Goal: Task Accomplishment & Management: Manage account settings

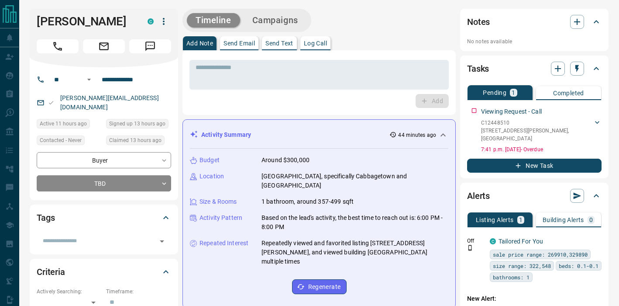
click at [260, 69] on textarea at bounding box center [319, 75] width 247 height 22
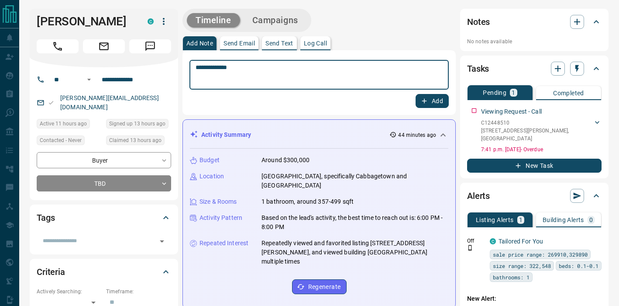
type textarea "**********"
click at [432, 102] on button "Add" at bounding box center [432, 101] width 33 height 14
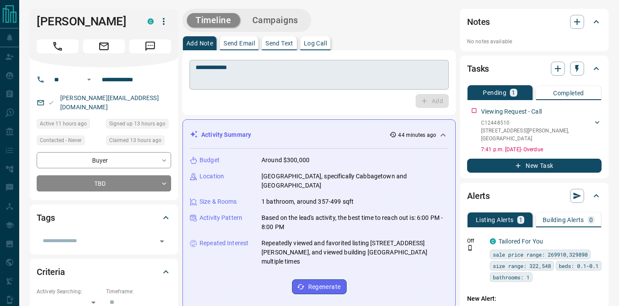
click at [308, 73] on textarea "**********" at bounding box center [319, 75] width 247 height 22
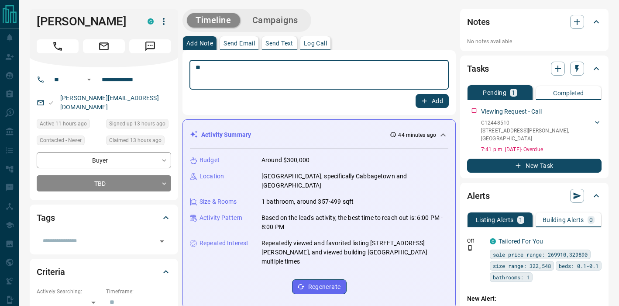
type textarea "*"
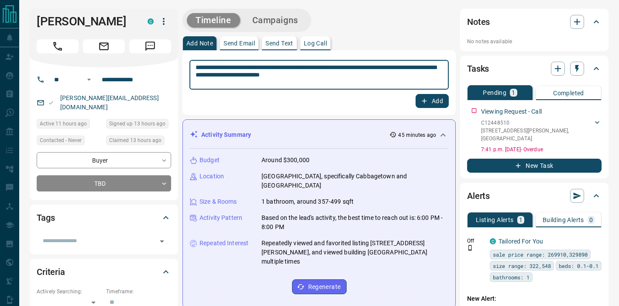
type textarea "**********"
click at [437, 102] on button "Add" at bounding box center [432, 101] width 33 height 14
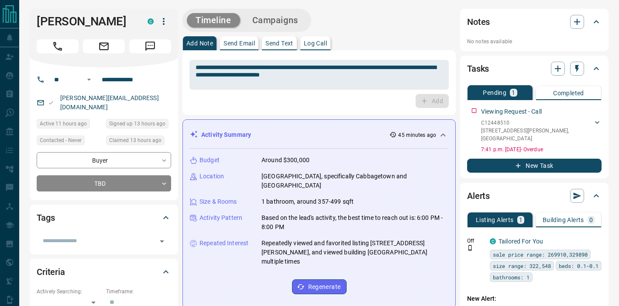
click at [163, 19] on icon "button" at bounding box center [164, 21] width 2 height 7
click at [138, 37] on li "Reassign Lead" at bounding box center [146, 38] width 52 height 13
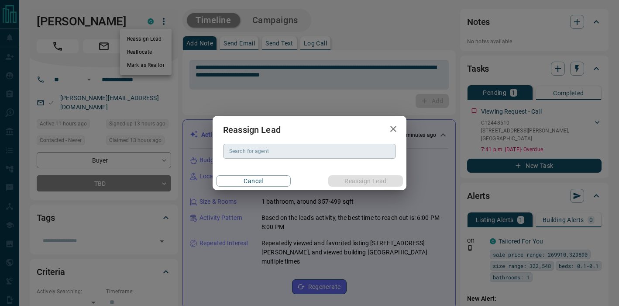
click at [266, 155] on input "Search for agent" at bounding box center [309, 151] width 166 height 10
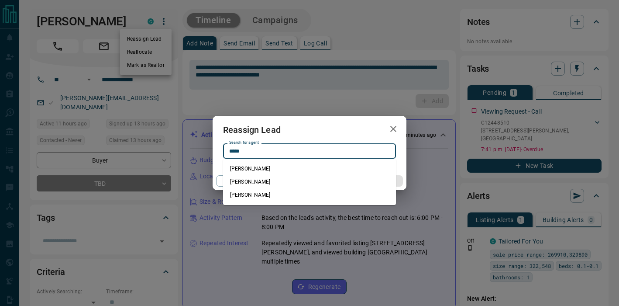
click at [249, 179] on li "[PERSON_NAME]" at bounding box center [309, 181] width 173 height 13
type input "**********"
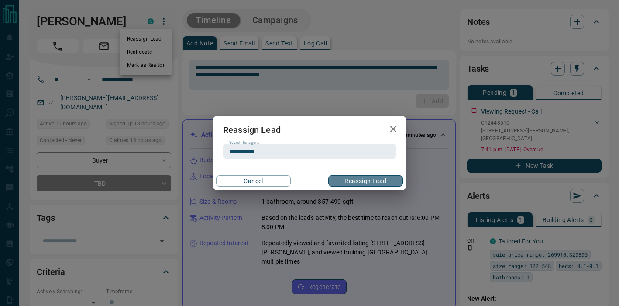
click at [364, 182] on button "Reassign Lead" at bounding box center [365, 180] width 75 height 11
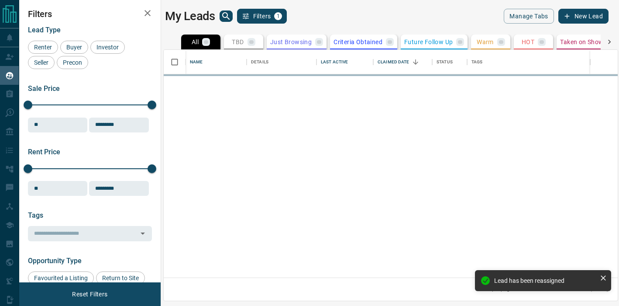
scroll to position [228, 454]
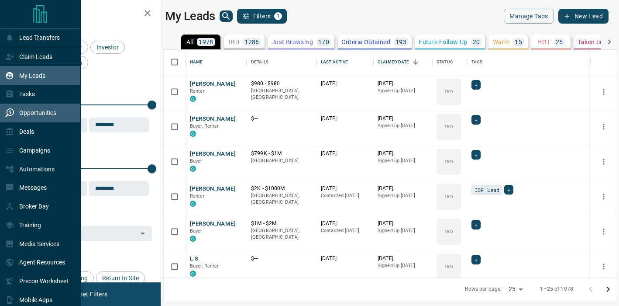
click at [25, 113] on p "Opportunities" at bounding box center [37, 112] width 37 height 7
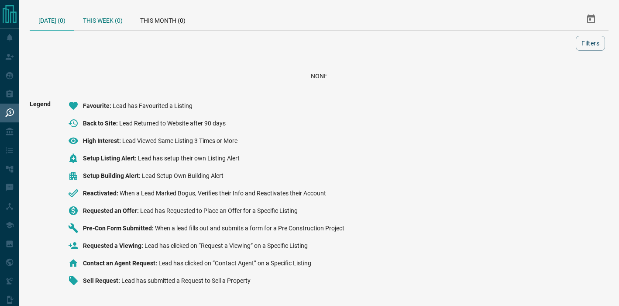
click at [112, 20] on div "This Week (0)" at bounding box center [102, 19] width 57 height 21
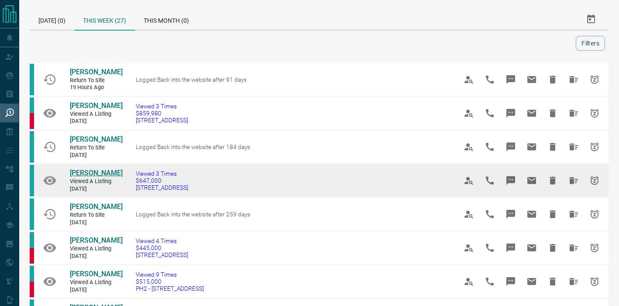
click at [96, 172] on span "[PERSON_NAME]" at bounding box center [96, 173] width 53 height 8
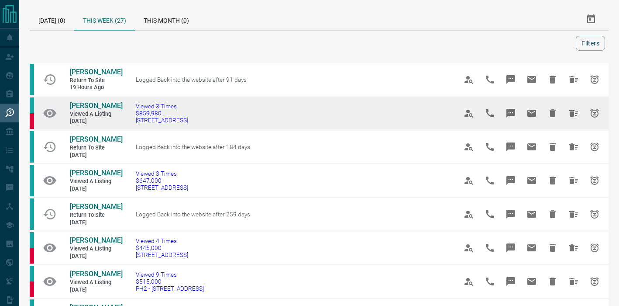
click at [159, 120] on span "[STREET_ADDRESS]" at bounding box center [162, 120] width 52 height 7
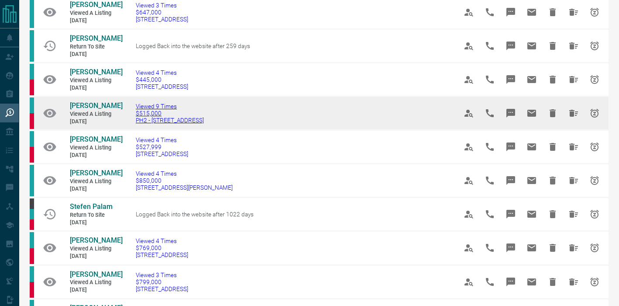
scroll to position [208, 0]
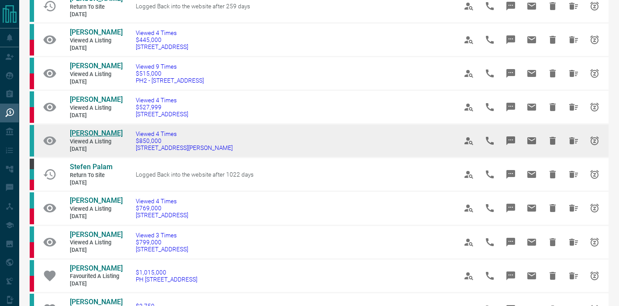
click at [84, 134] on span "[PERSON_NAME]" at bounding box center [96, 133] width 53 height 8
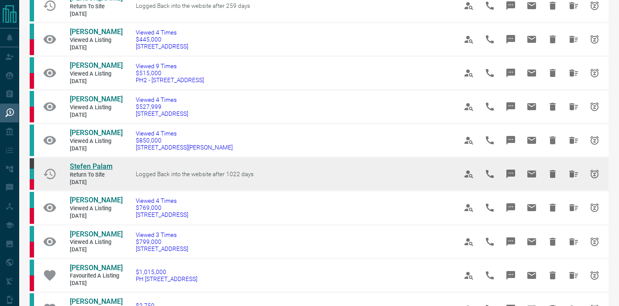
scroll to position [0, 0]
